Goal: Navigation & Orientation: Find specific page/section

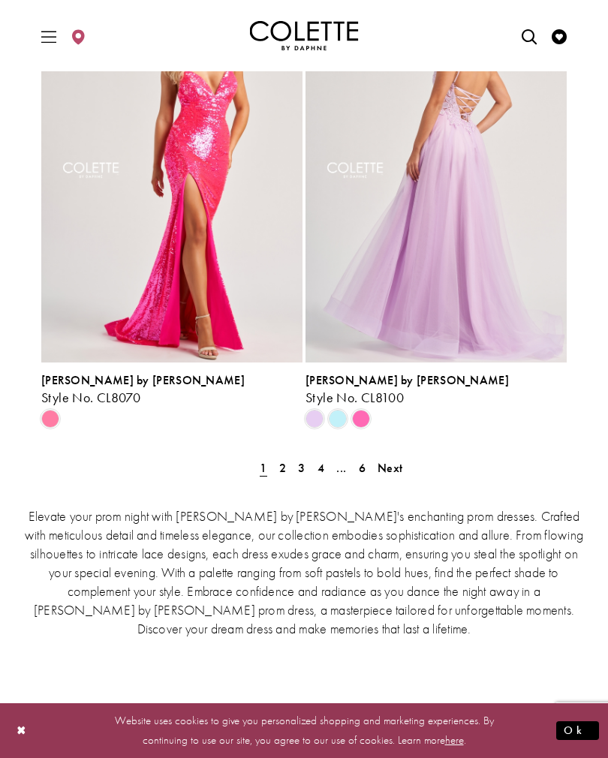
scroll to position [3175, 0]
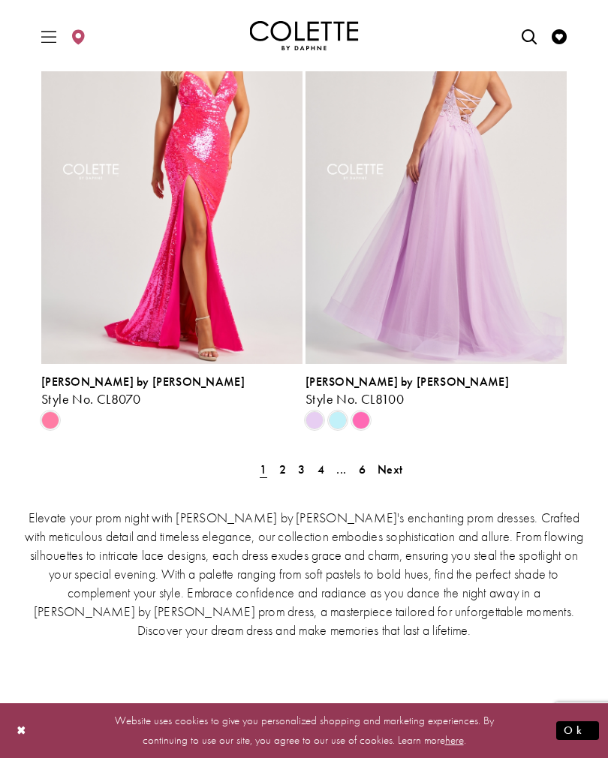
click at [270, 458] on ul "Previous 1 2 3 4 ... 6 Next" at bounding box center [304, 469] width 534 height 22
click at [282, 461] on span "2" at bounding box center [282, 469] width 7 height 16
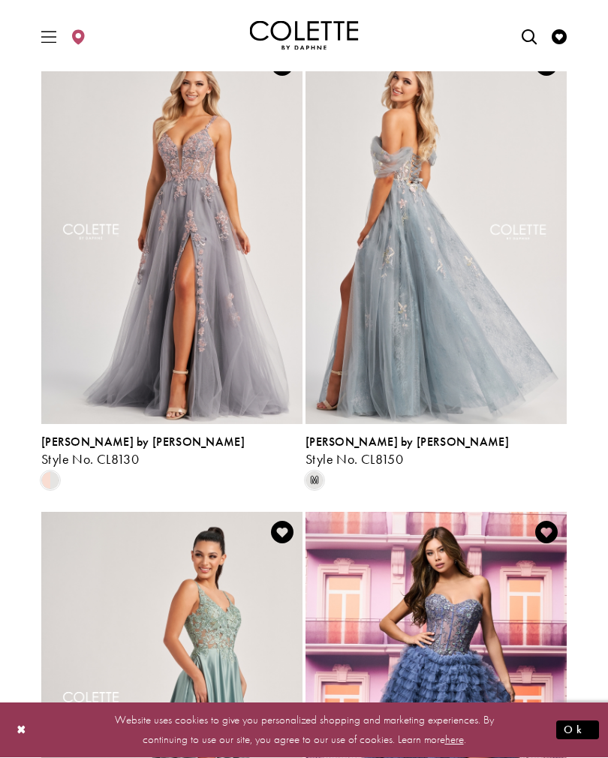
scroll to position [865, 0]
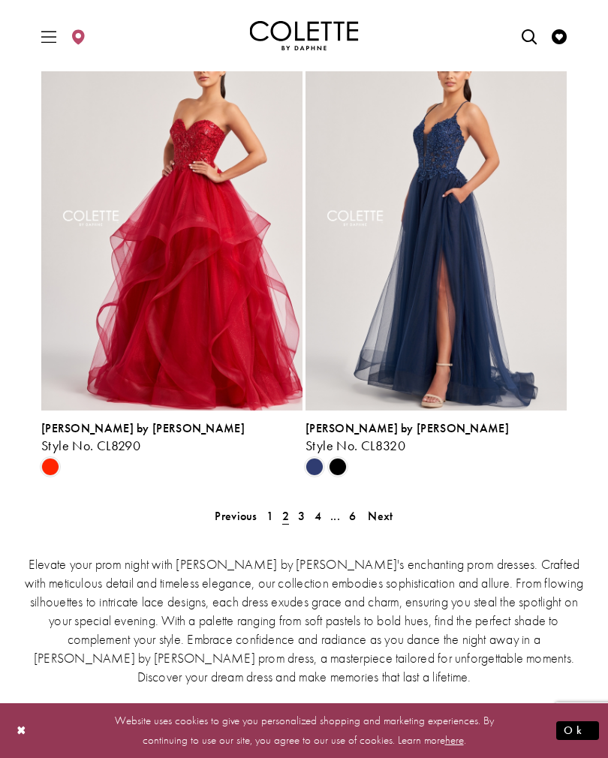
click at [296, 505] on link "3" at bounding box center [301, 516] width 16 height 22
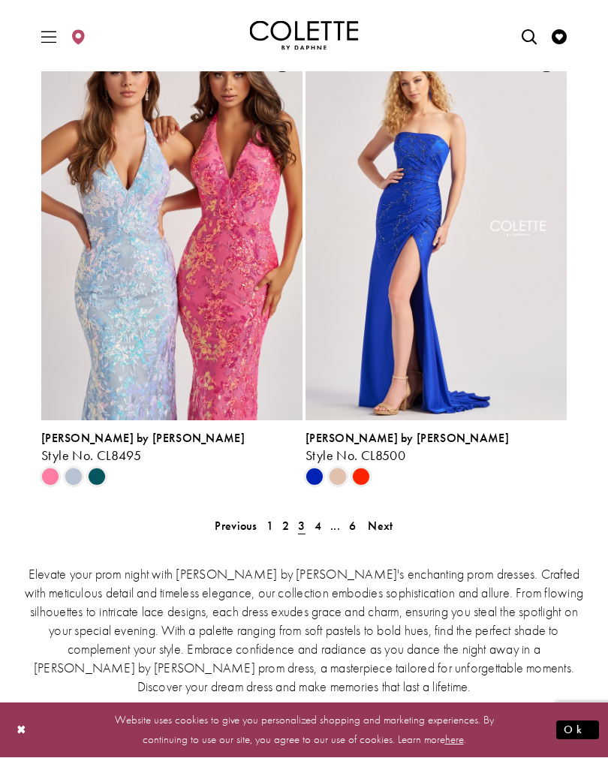
scroll to position [3116, 0]
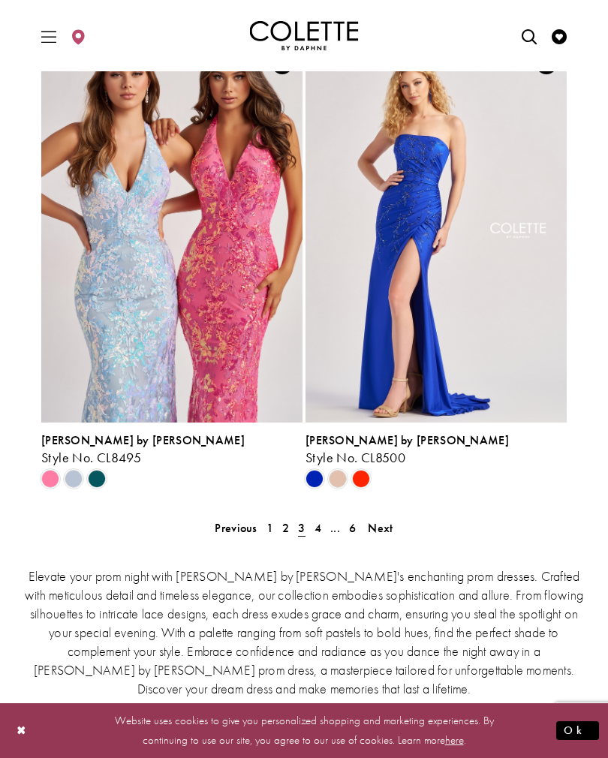
click at [328, 517] on link "..." at bounding box center [335, 528] width 19 height 22
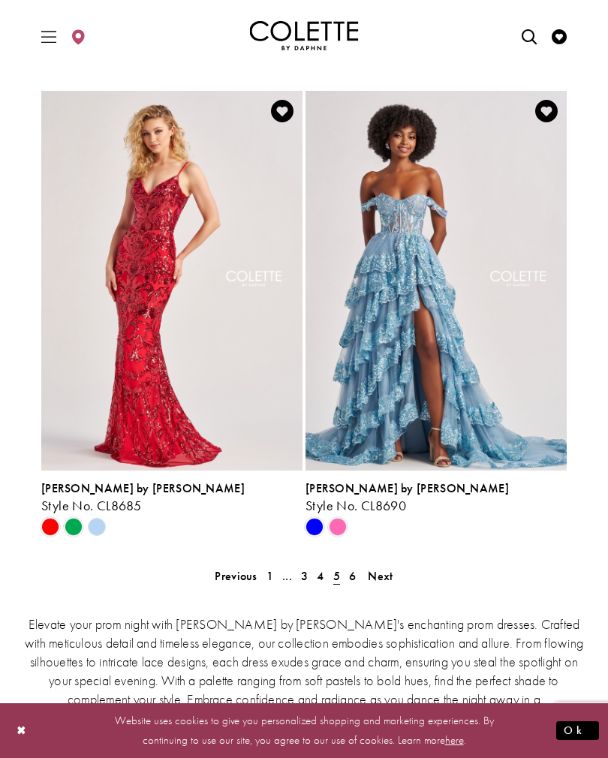
scroll to position [3067, 0]
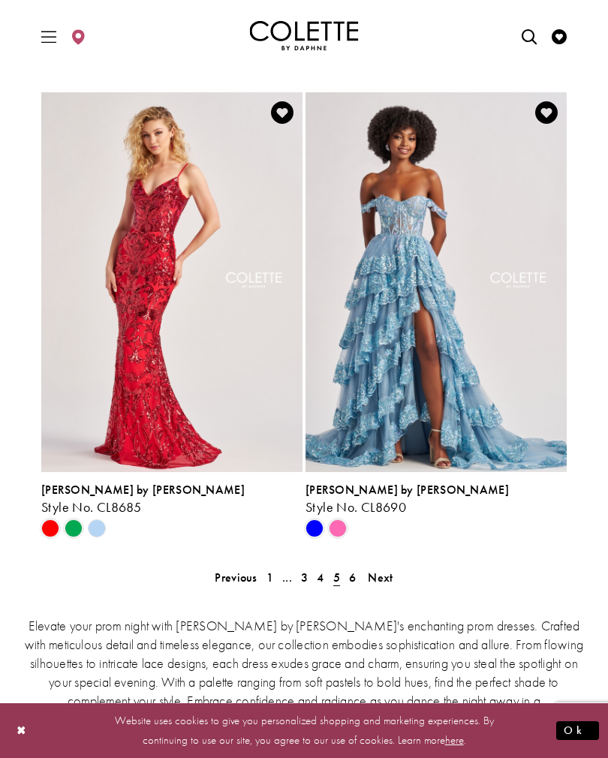
click at [353, 569] on span "6" at bounding box center [352, 577] width 7 height 16
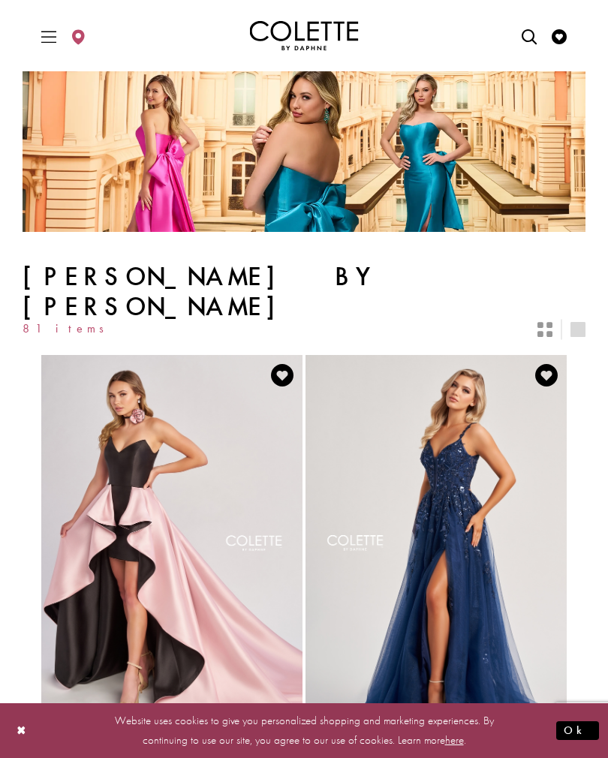
click at [49, 8] on div "Primary block" at bounding box center [304, 35] width 563 height 71
click at [30, 39] on div "Primary block" at bounding box center [304, 35] width 563 height 71
click at [51, 52] on span "Toggle Main Navigation Menu" at bounding box center [49, 35] width 23 height 41
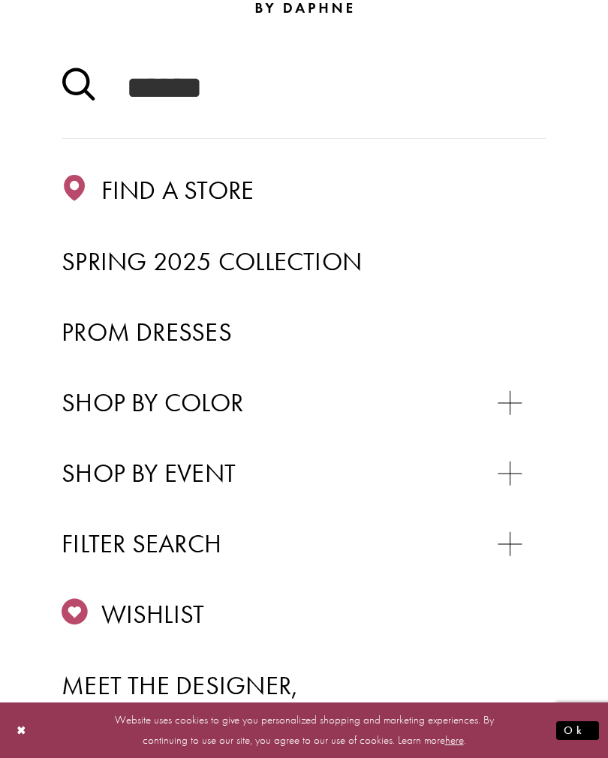
scroll to position [147, 0]
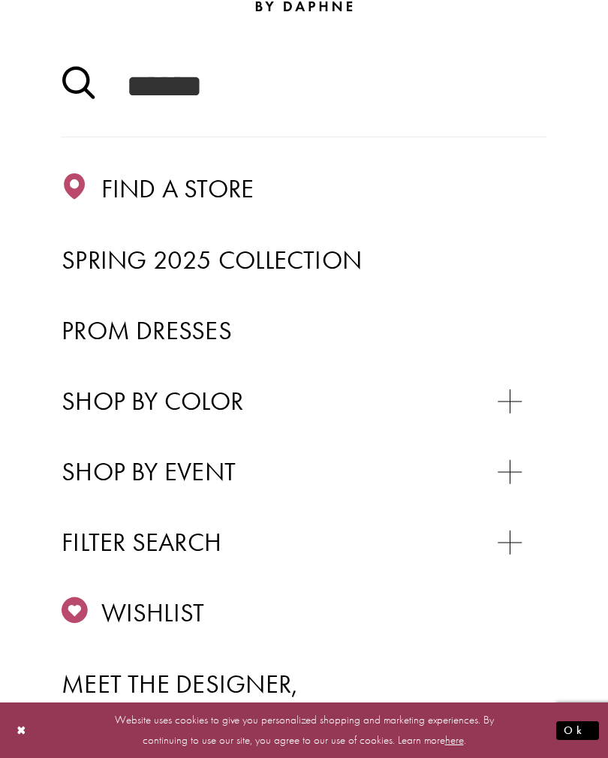
click at [113, 331] on span "Prom Dresses" at bounding box center [147, 330] width 170 height 33
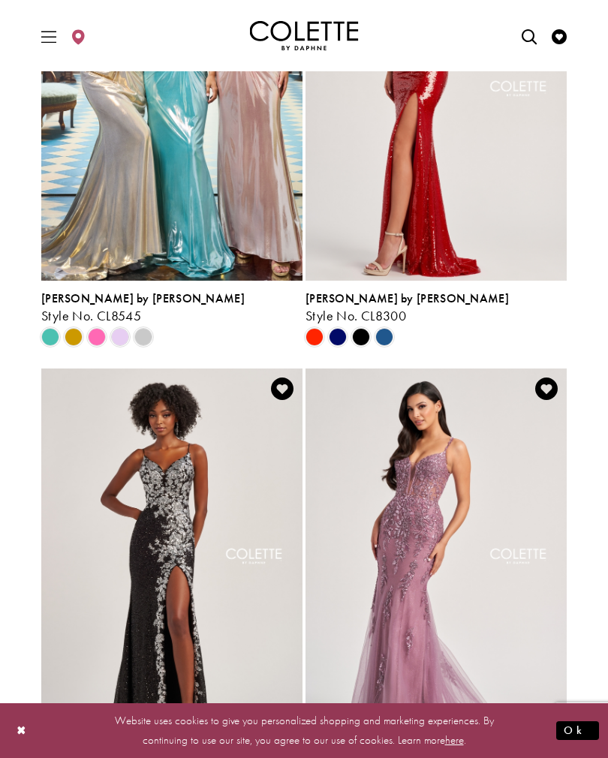
scroll to position [3367, 0]
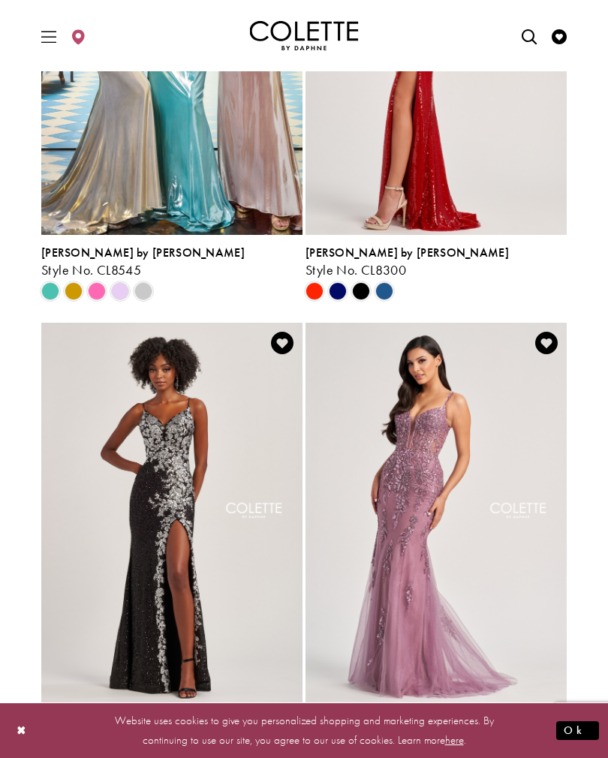
click at [317, 750] on p "Website uses cookies to give you personalized shopping and marketing experience…" at bounding box center [304, 730] width 392 height 41
